Goal: Communication & Community: Answer question/provide support

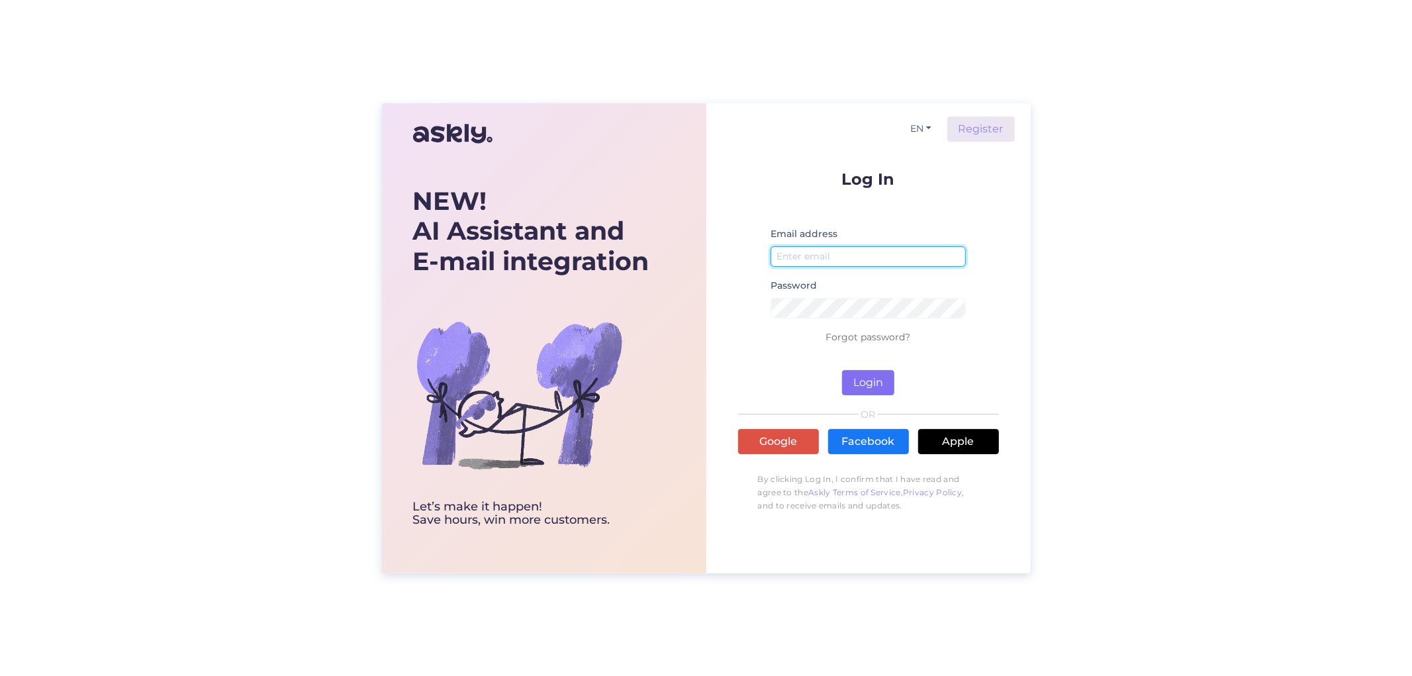
type input "[EMAIL_ADDRESS][DOMAIN_NAME]"
click at [861, 374] on button "Login" at bounding box center [868, 382] width 52 height 25
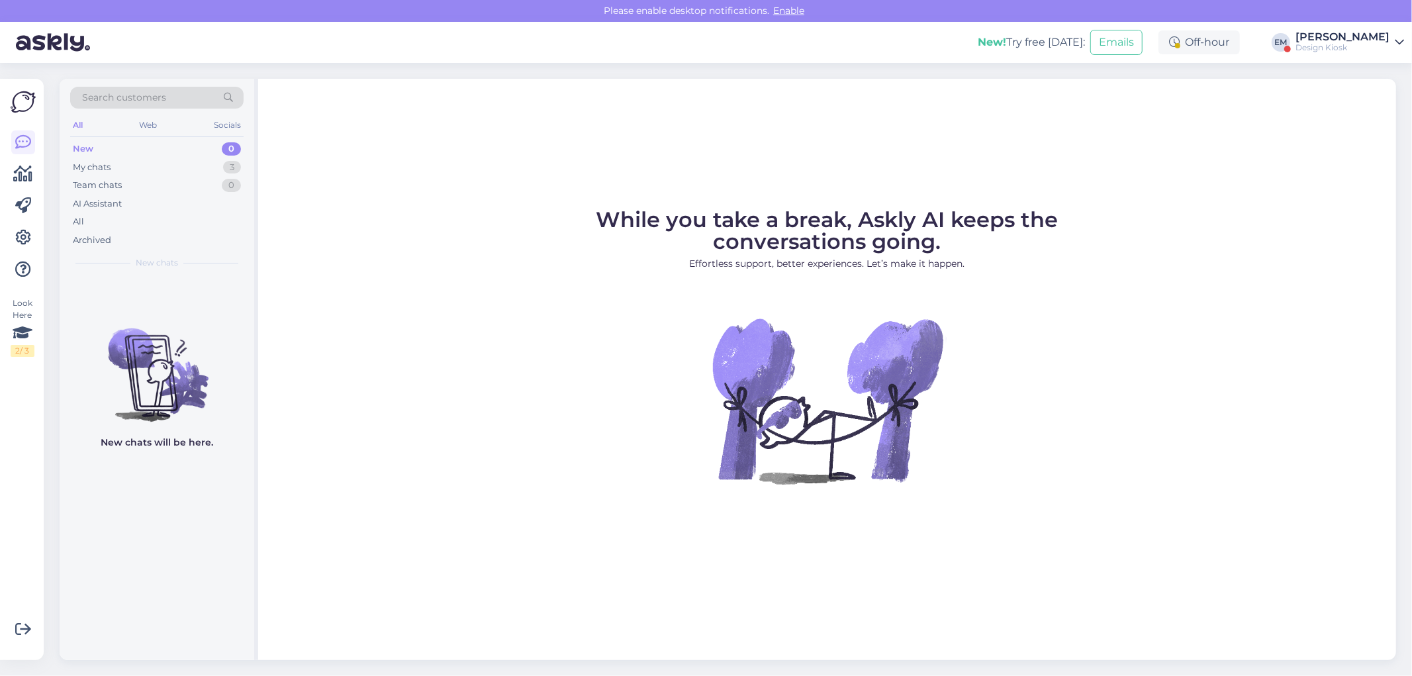
drag, startPoint x: 1411, startPoint y: 27, endPoint x: 1404, endPoint y: 31, distance: 7.7
click at [1409, 28] on div "New! Try free [DATE]: Emails Off-hour EM ELKE Mööbel Design Kiosk" at bounding box center [706, 42] width 1412 height 41
click at [1394, 40] on link "[PERSON_NAME] Design Kiosk" at bounding box center [1350, 42] width 109 height 21
click at [1371, 106] on button "Open" at bounding box center [1375, 102] width 37 height 21
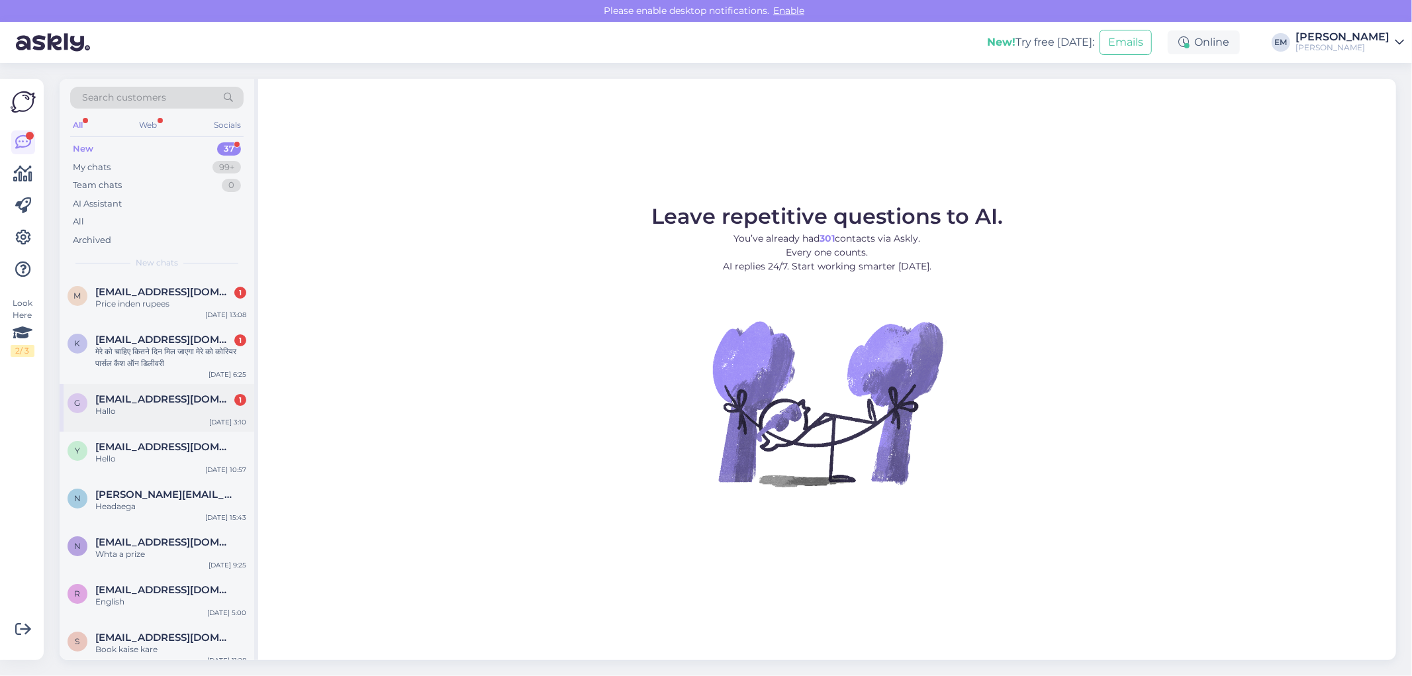
click at [157, 406] on div "Hallo" at bounding box center [170, 411] width 151 height 12
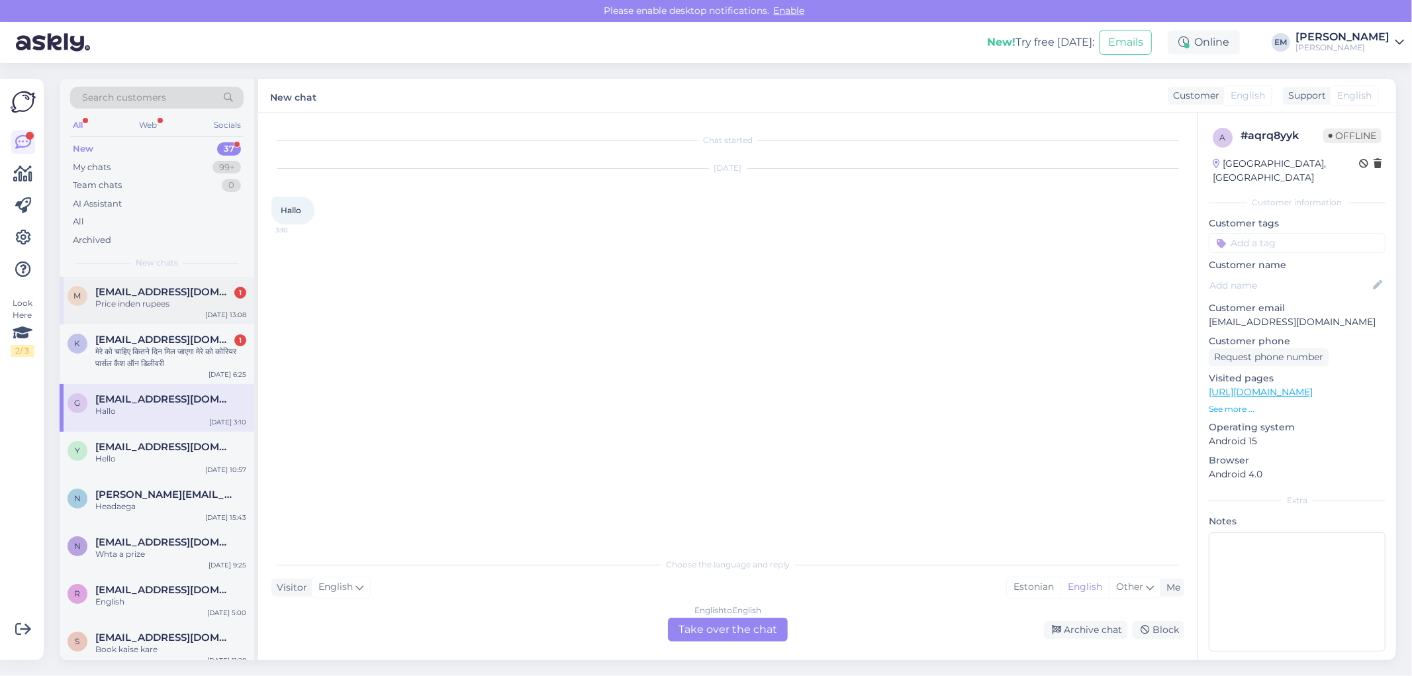
click at [160, 313] on div "m [EMAIL_ADDRESS][DOMAIN_NAME] 1 Price inden rupees [DATE] 13:08" at bounding box center [157, 301] width 195 height 48
click at [168, 348] on div "मेरे को चाहिए कितने दिन मिल जाएगा मेरे को कोरियर पार्सल कैश ऑन डिलीवरी" at bounding box center [170, 358] width 151 height 24
